Goal: Task Accomplishment & Management: Use online tool/utility

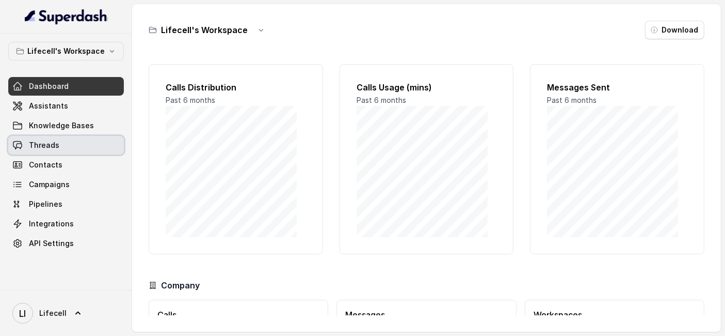
click at [75, 154] on link "Threads" at bounding box center [66, 145] width 116 height 19
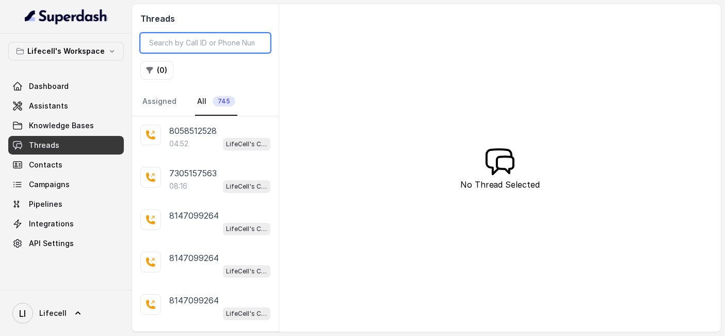
click at [227, 51] on input "search" at bounding box center [205, 43] width 130 height 20
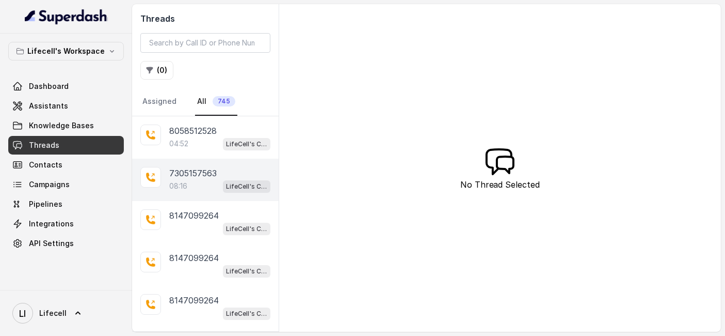
click at [230, 179] on div "7305157563" at bounding box center [219, 173] width 101 height 12
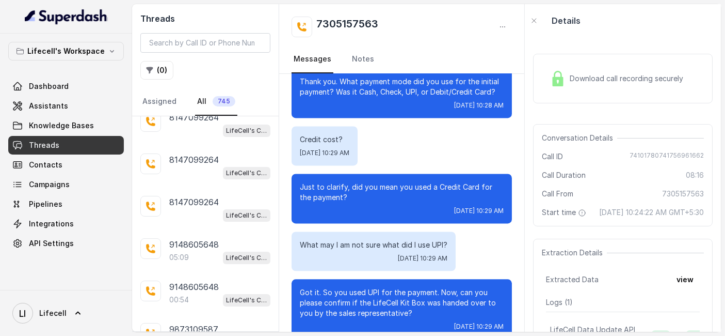
scroll to position [243, 0]
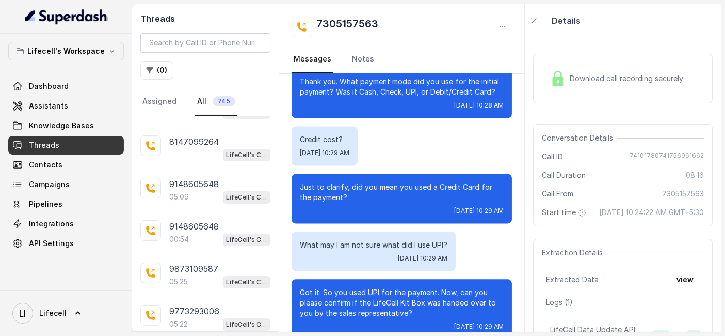
click at [441, 60] on div "Yes. [DATE] 10:28 AM" at bounding box center [402, 40] width 220 height 39
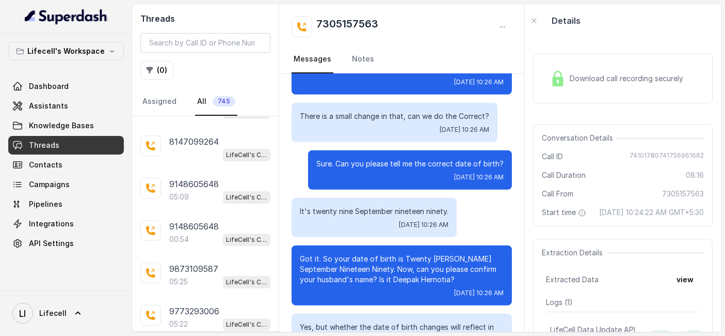
scroll to position [925, 0]
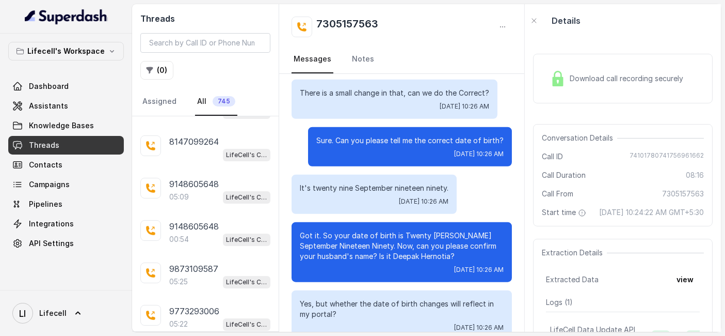
click at [497, 119] on div "There is a small change in that, can we do the Correct? [DATE] 10:26 AM" at bounding box center [395, 98] width 206 height 39
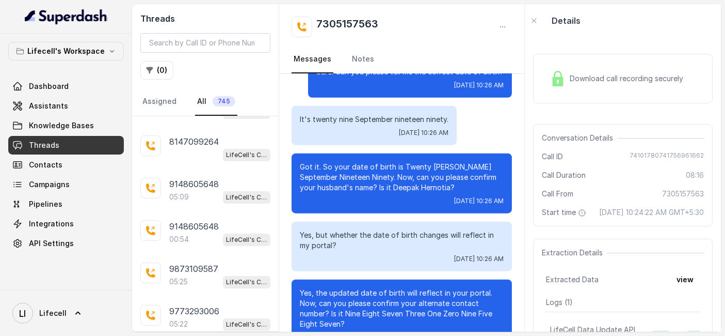
scroll to position [834, 0]
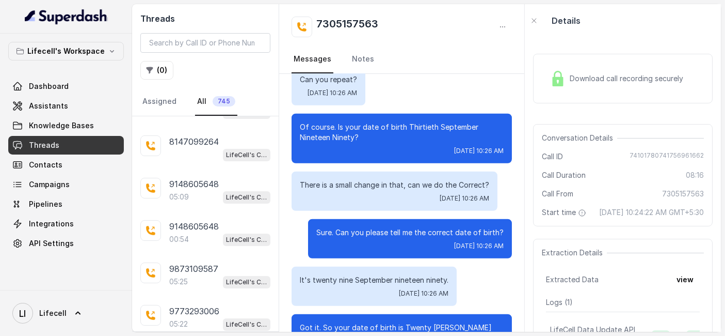
click at [341, 26] on h2 "7305157563" at bounding box center [347, 27] width 62 height 21
copy h2 "7305157563"
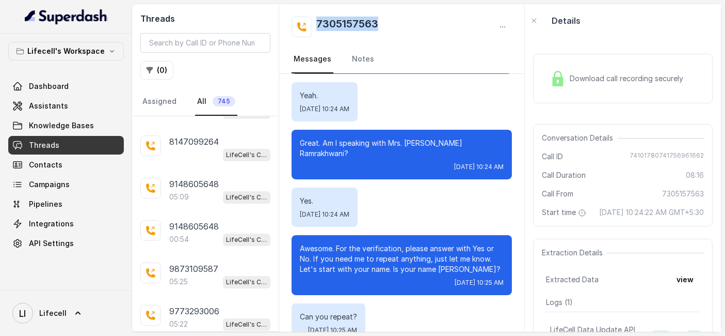
scroll to position [0, 0]
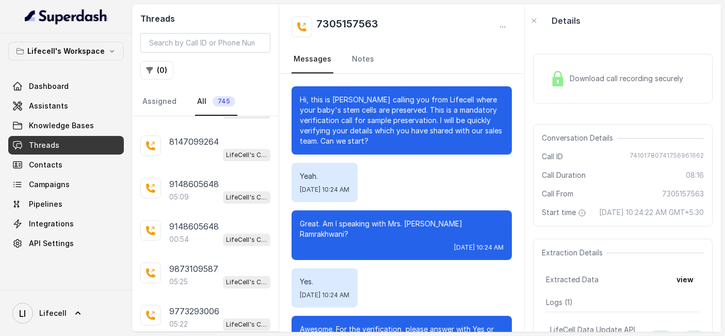
click at [469, 200] on div "Yeah. [DATE] 10:24 AM" at bounding box center [402, 182] width 220 height 39
